Goal: Transaction & Acquisition: Purchase product/service

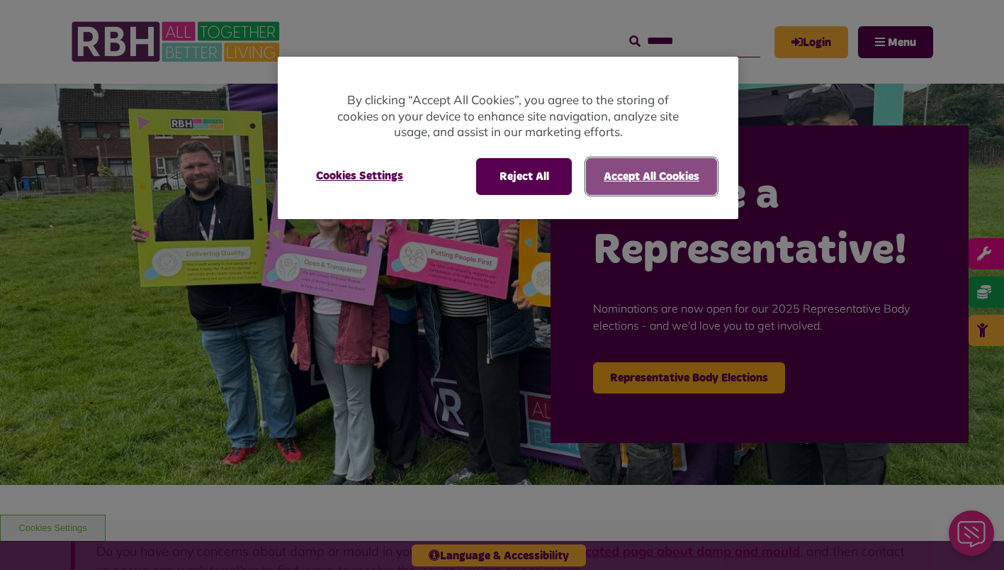
click at [644, 182] on button "Accept All Cookies" at bounding box center [651, 176] width 131 height 37
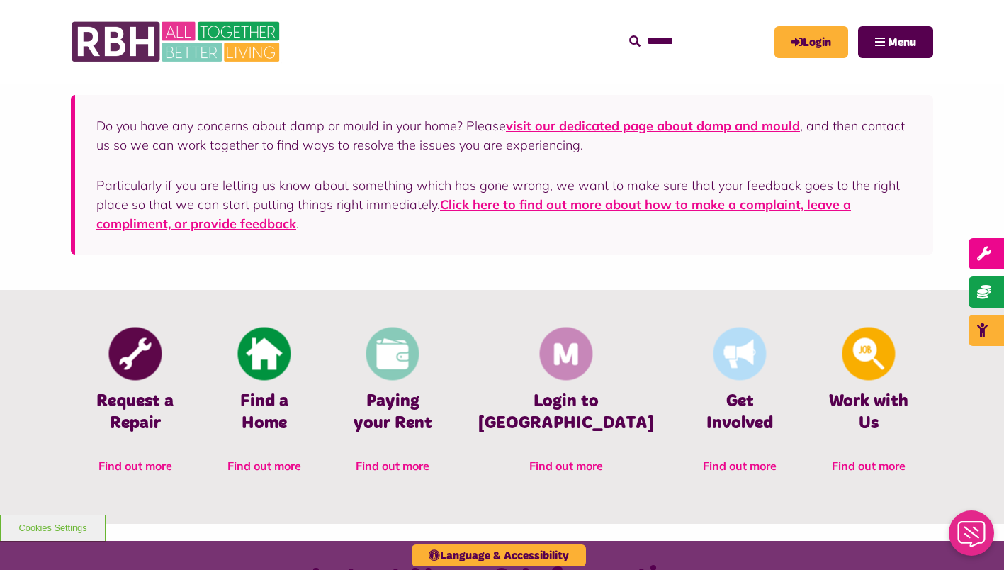
scroll to position [496, 0]
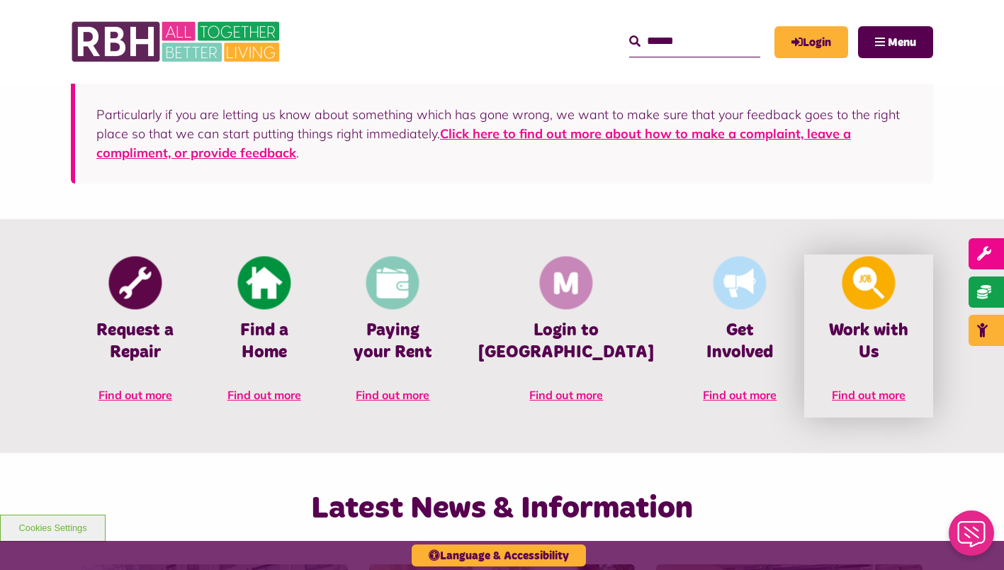
click at [869, 330] on h4 "Work with Us" at bounding box center [868, 342] width 86 height 44
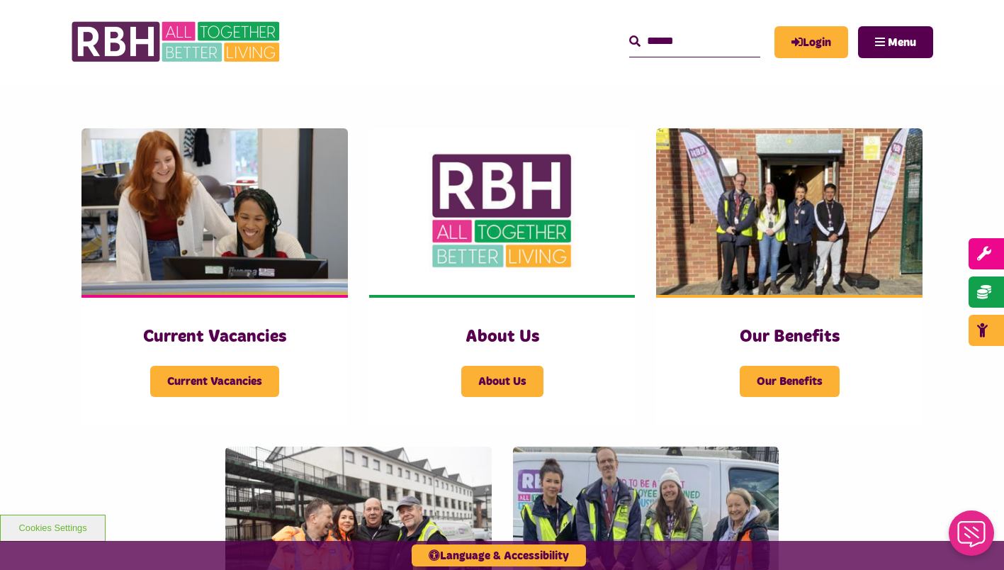
scroll to position [283, 0]
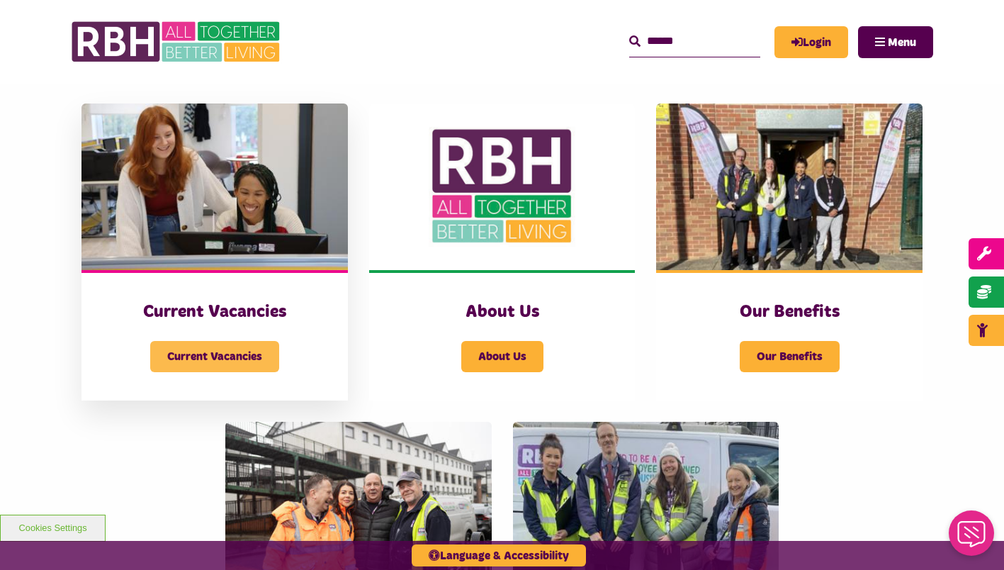
click at [262, 359] on span "Current Vacancies" at bounding box center [214, 356] width 129 height 31
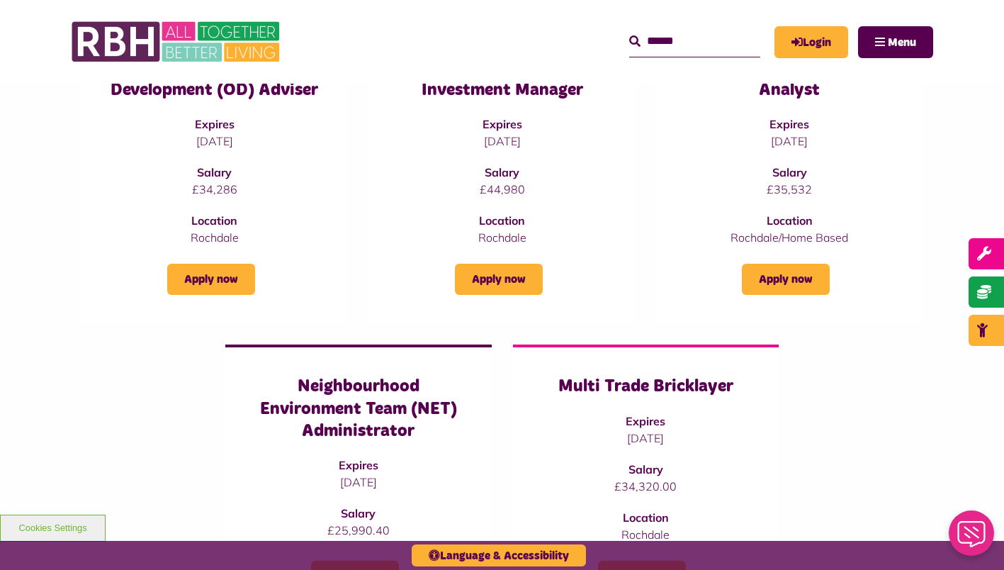
scroll to position [779, 0]
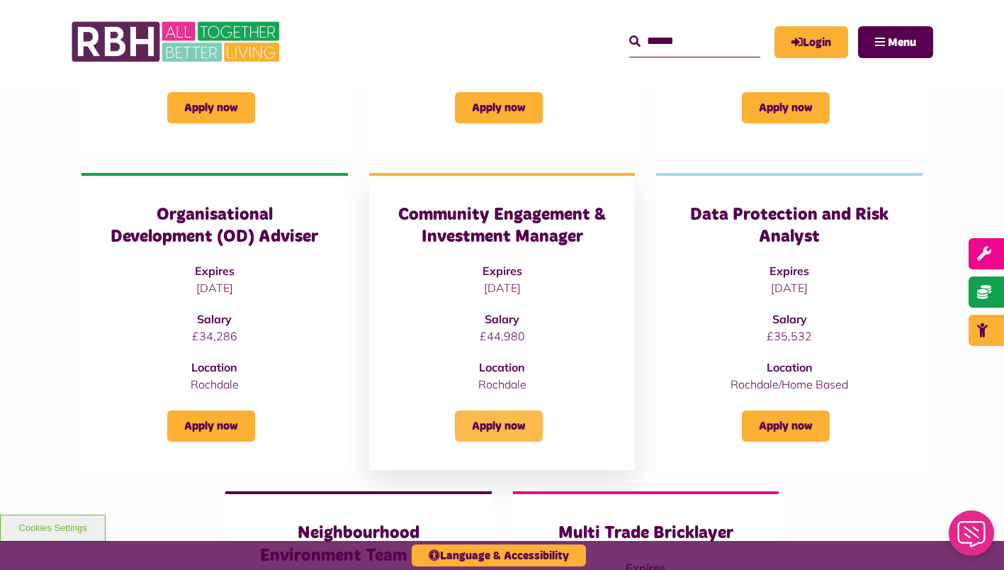
click at [499, 410] on link "Apply now" at bounding box center [499, 425] width 88 height 31
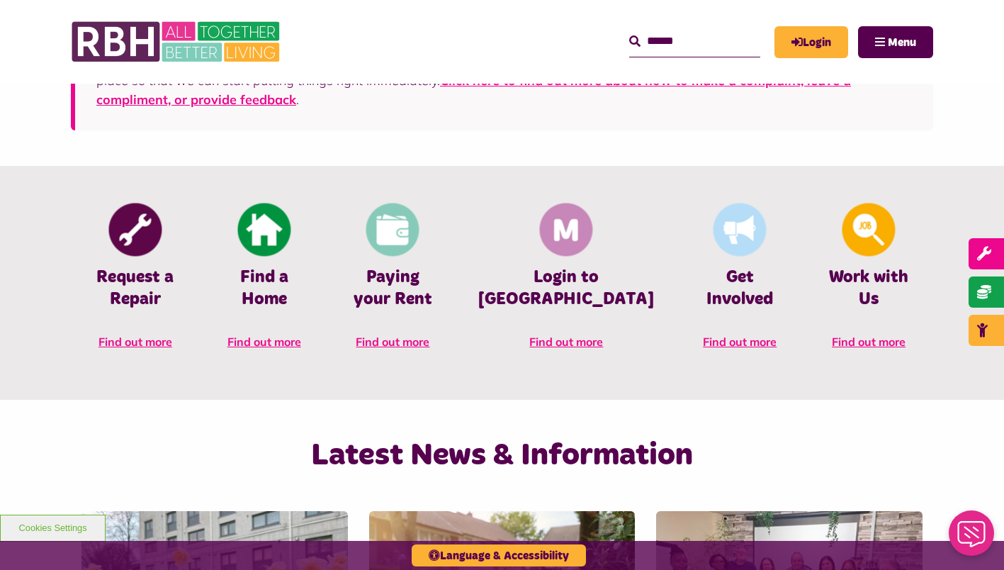
scroll to position [567, 0]
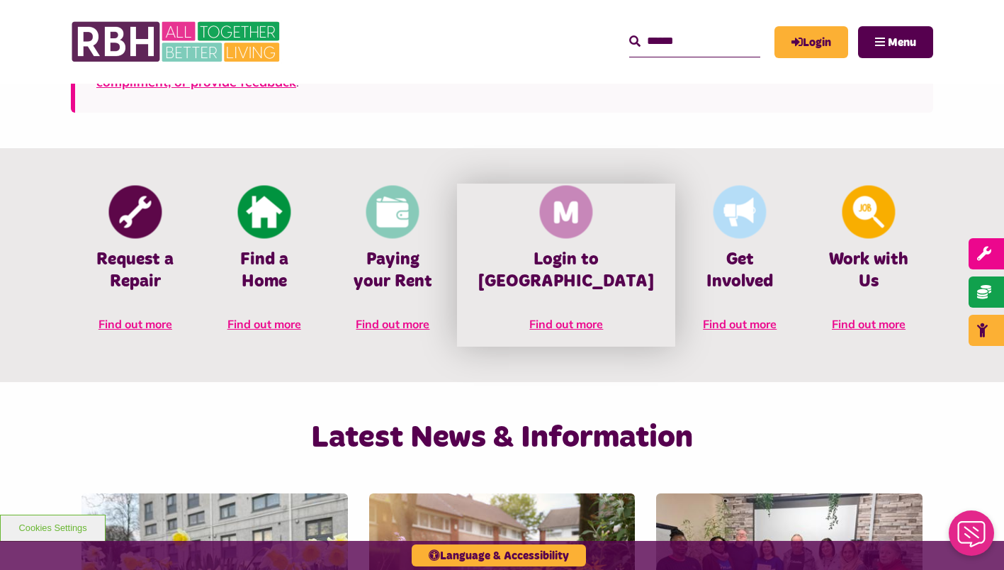
click at [576, 303] on link "Login to MyRBH Find out more" at bounding box center [566, 265] width 218 height 163
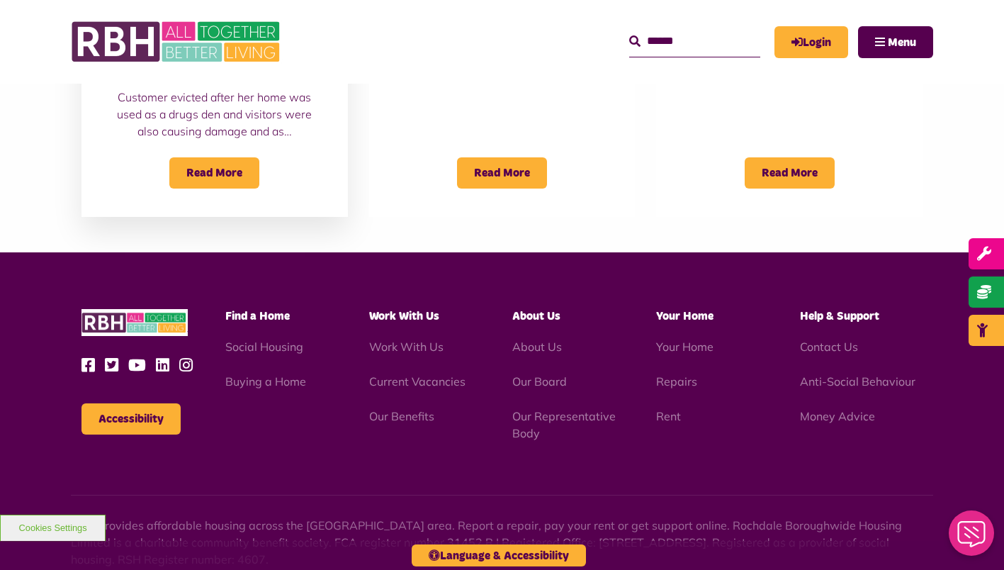
scroll to position [1275, 0]
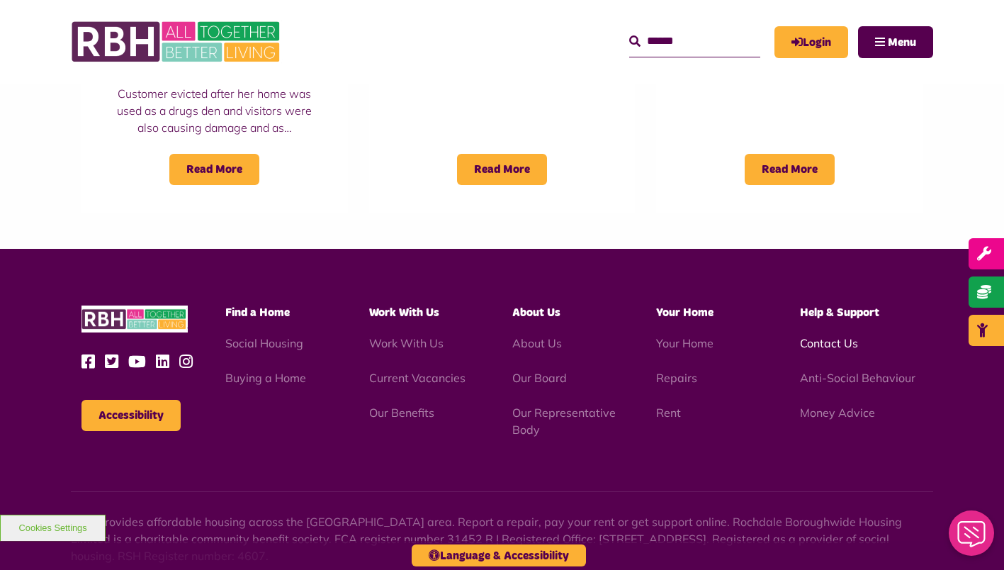
click at [823, 344] on link "Contact Us" at bounding box center [829, 343] width 58 height 14
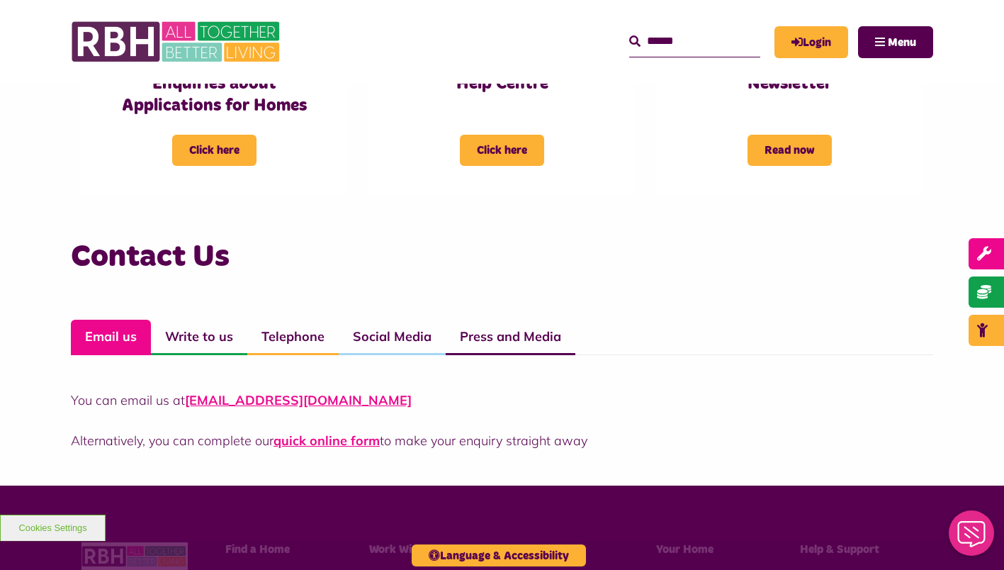
scroll to position [850, 0]
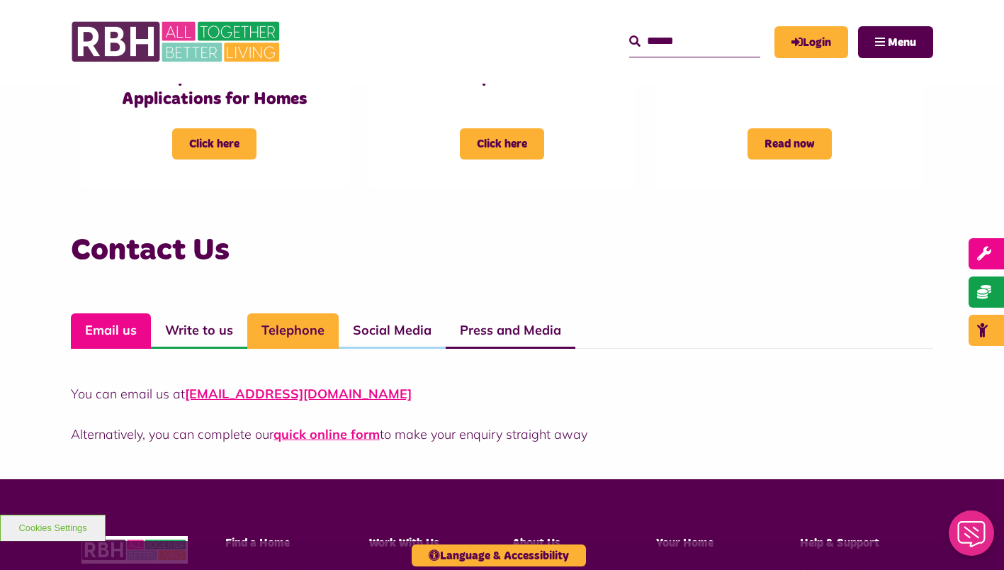
click at [305, 339] on link "Telephone" at bounding box center [292, 330] width 91 height 35
